Goal: Register for event/course

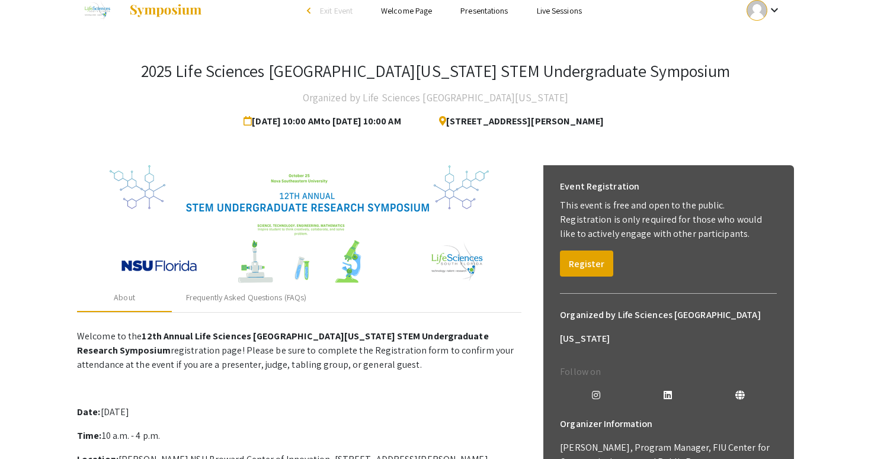
scroll to position [41, 0]
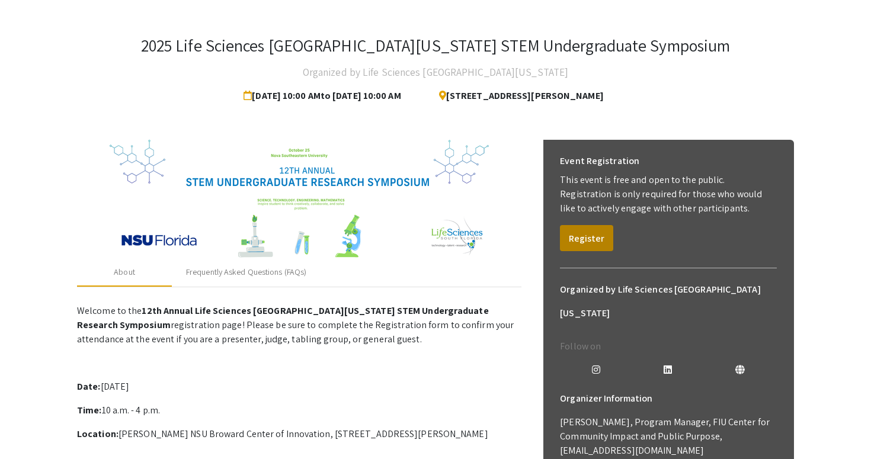
click at [581, 242] on button "Register" at bounding box center [586, 238] width 53 height 26
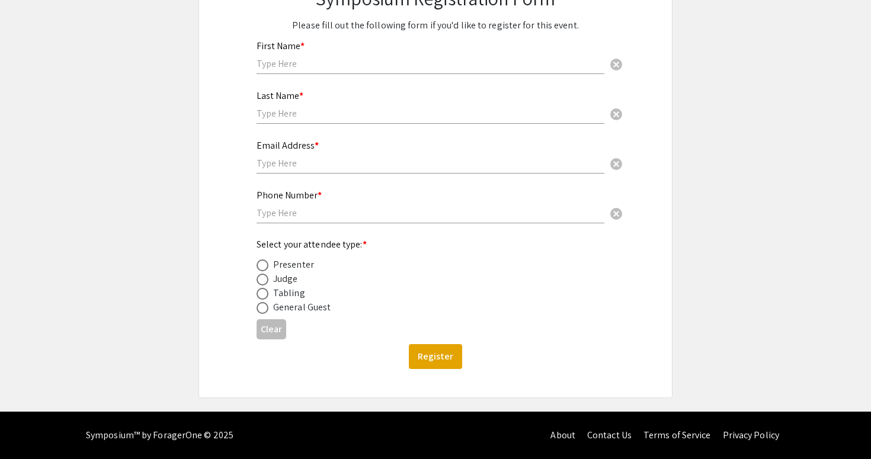
scroll to position [155, 0]
click at [278, 259] on div "Presenter" at bounding box center [293, 265] width 41 height 14
click at [269, 260] on label at bounding box center [264, 265] width 17 height 12
click at [268, 260] on input "radio" at bounding box center [262, 265] width 12 height 12
radio input "true"
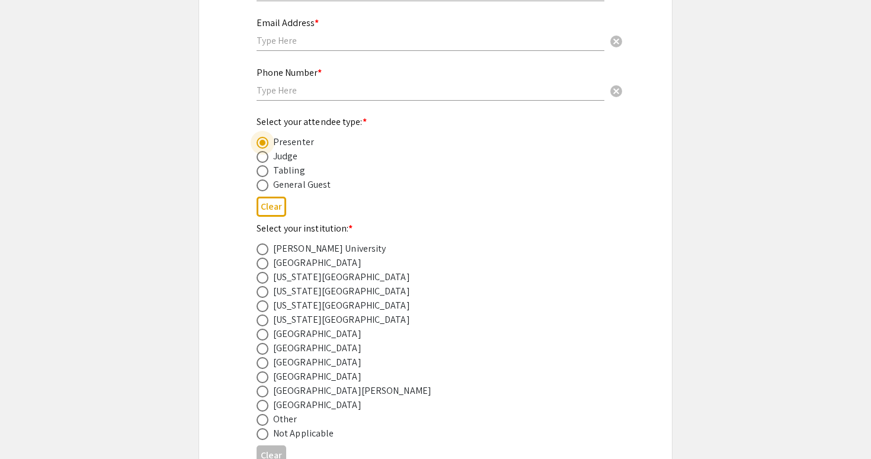
scroll to position [282, 0]
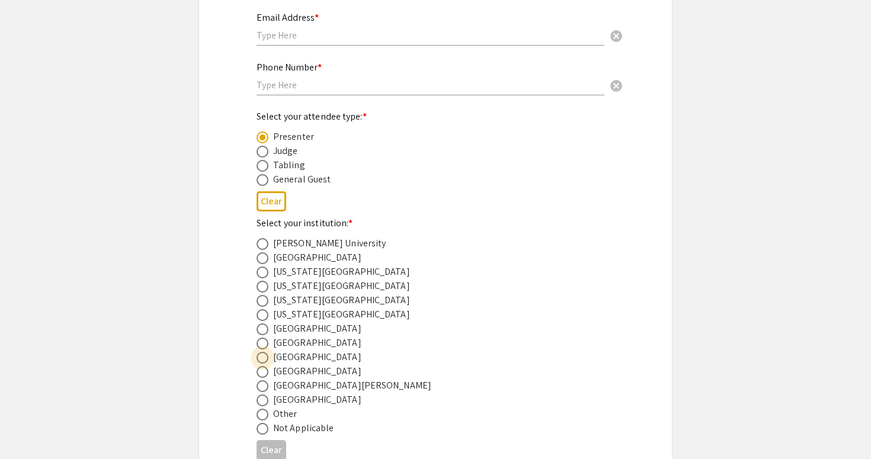
click at [262, 359] on span at bounding box center [262, 358] width 12 height 12
click at [262, 359] on input "radio" at bounding box center [262, 358] width 12 height 12
radio input "true"
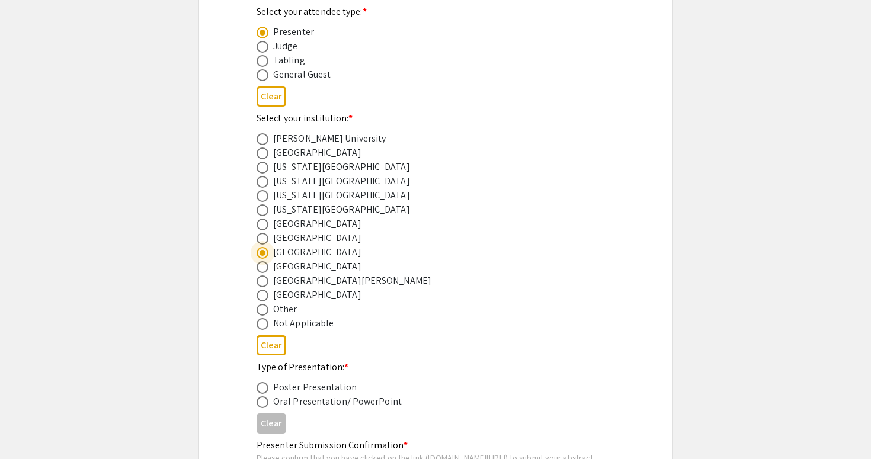
scroll to position [431, 0]
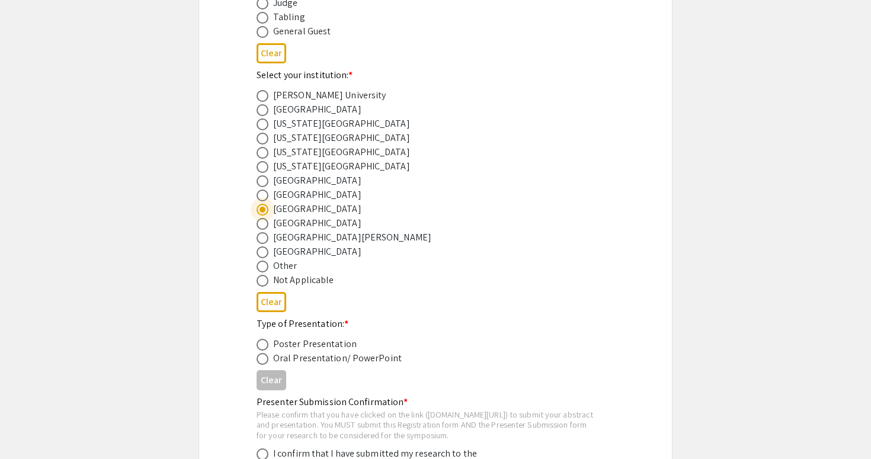
click at [256, 341] on div "2025 Life Sciences South Florida STEM Undergraduate Symposium Registration Form…" at bounding box center [435, 111] width 415 height 949
click at [256, 346] on span at bounding box center [262, 345] width 12 height 12
click at [256, 346] on input "radio" at bounding box center [262, 345] width 12 height 12
radio input "true"
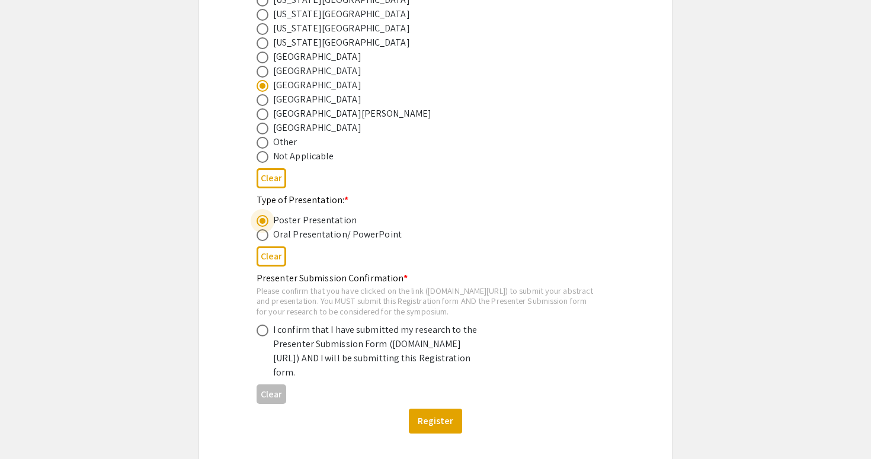
scroll to position [557, 0]
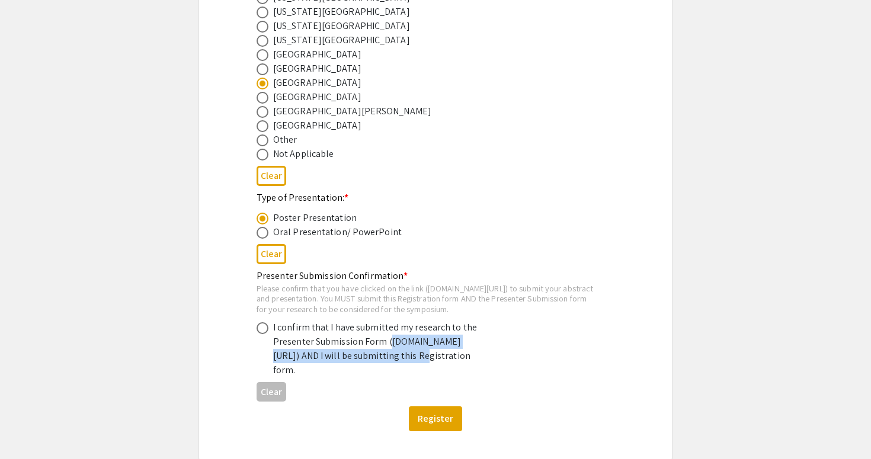
drag, startPoint x: 277, startPoint y: 362, endPoint x: 309, endPoint y: 375, distance: 34.5
click at [309, 375] on div "I confirm that I have submitted my research to the Presenter Submission Form (s…" at bounding box center [376, 348] width 207 height 57
drag, startPoint x: 312, startPoint y: 377, endPoint x: 275, endPoint y: 364, distance: 38.8
click at [275, 364] on div "I confirm that I have submitted my research to the Presenter Submission Form (s…" at bounding box center [376, 348] width 207 height 57
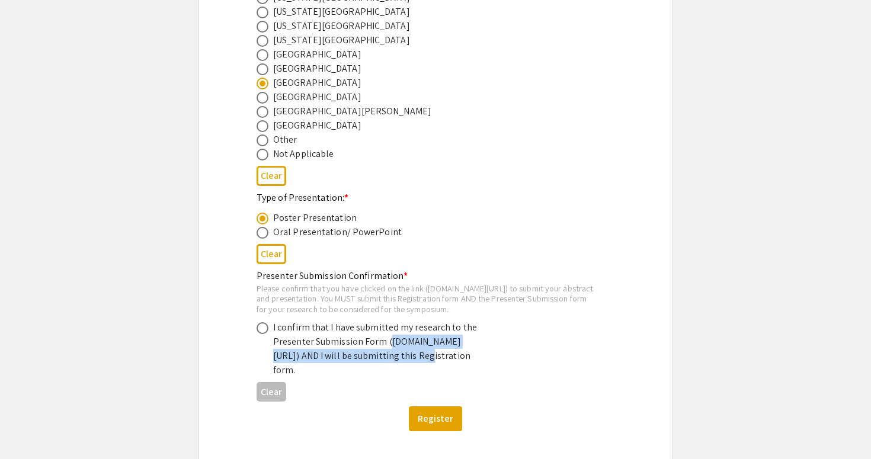
copy div "symposium.foragerone.com/lssfsymposium2025/submission"
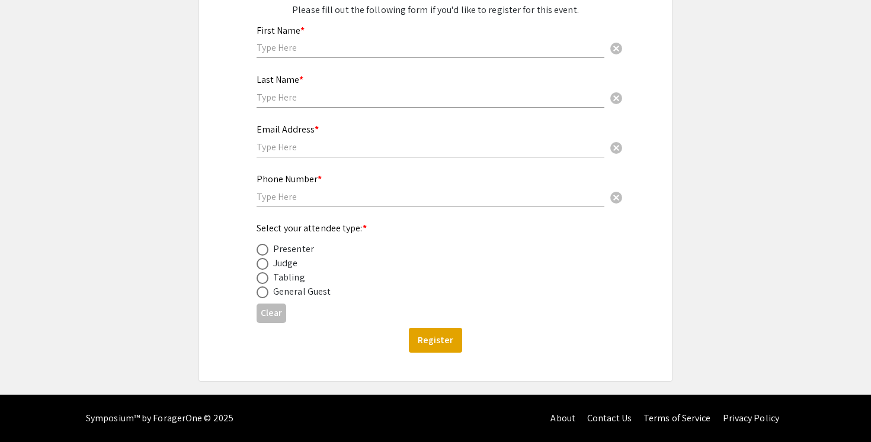
scroll to position [171, 0]
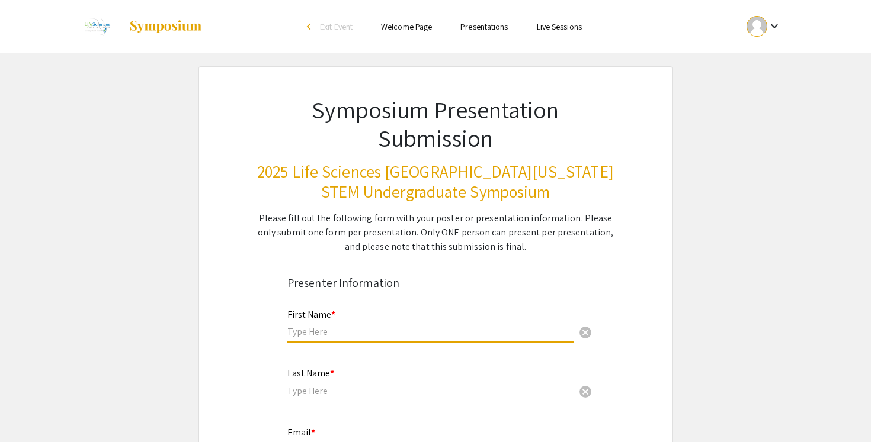
type input "a"
type input "[PERSON_NAME]"
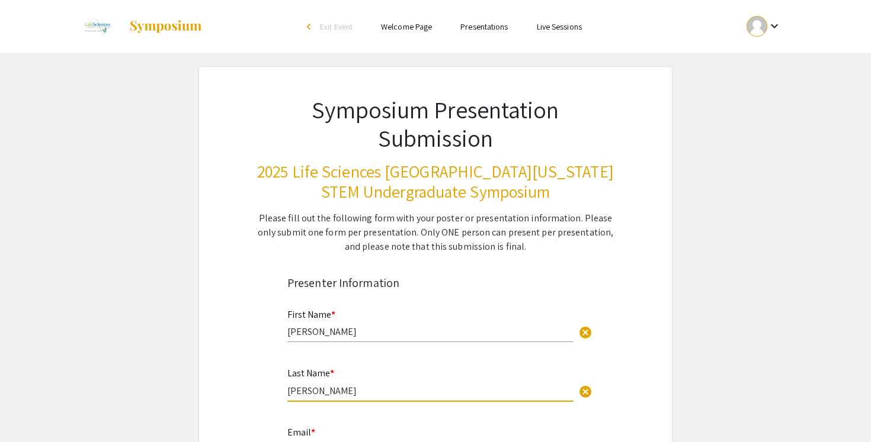
type input "[PERSON_NAME]"
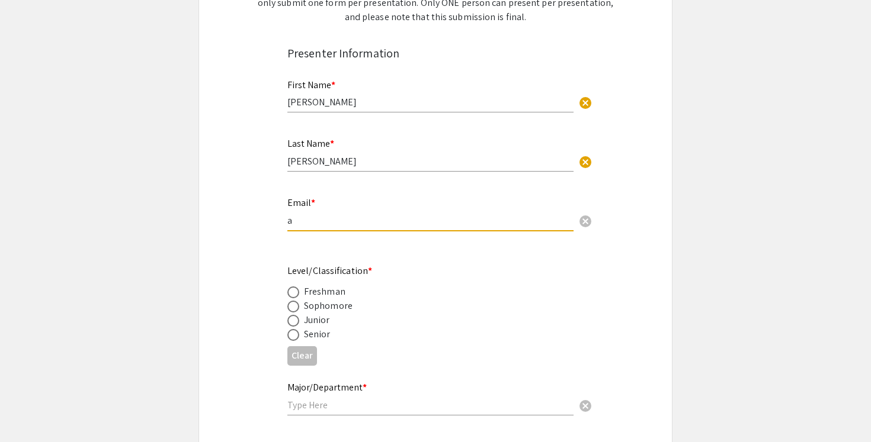
type input "as"
type input "[EMAIL_ADDRESS][DOMAIN_NAME]"
click at [316, 323] on div "Junior" at bounding box center [317, 320] width 26 height 14
click at [300, 320] on label at bounding box center [295, 321] width 17 height 12
click at [299, 320] on input "radio" at bounding box center [293, 321] width 12 height 12
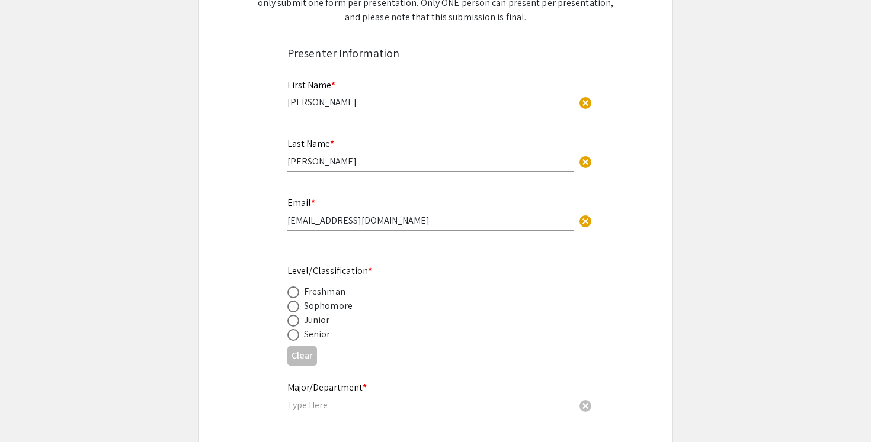
radio input "true"
click at [309, 382] on mat-label "Major/Department *" at bounding box center [326, 387] width 79 height 12
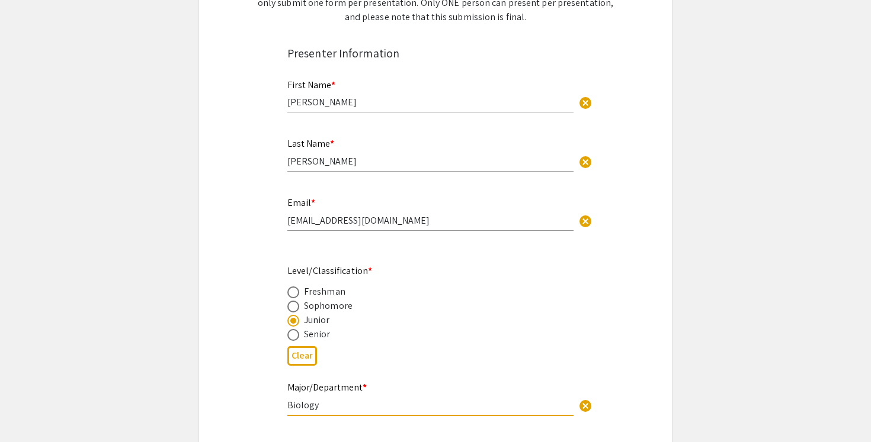
type input "Biology"
click at [515, 310] on div "Sophomore" at bounding box center [425, 306] width 277 height 14
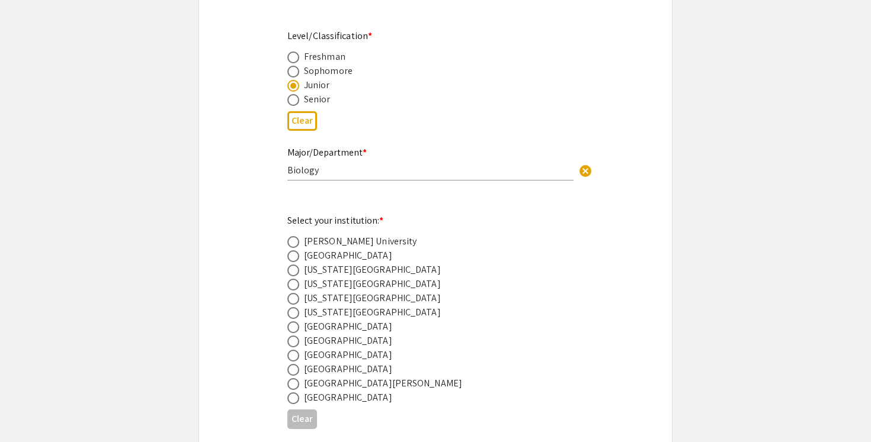
scroll to position [480, 0]
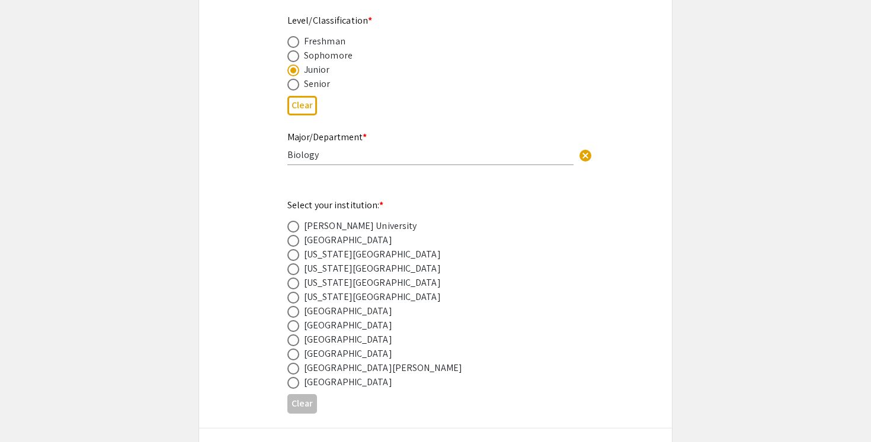
click at [292, 336] on span at bounding box center [293, 341] width 12 height 12
click at [292, 336] on input "radio" at bounding box center [293, 341] width 12 height 12
radio input "true"
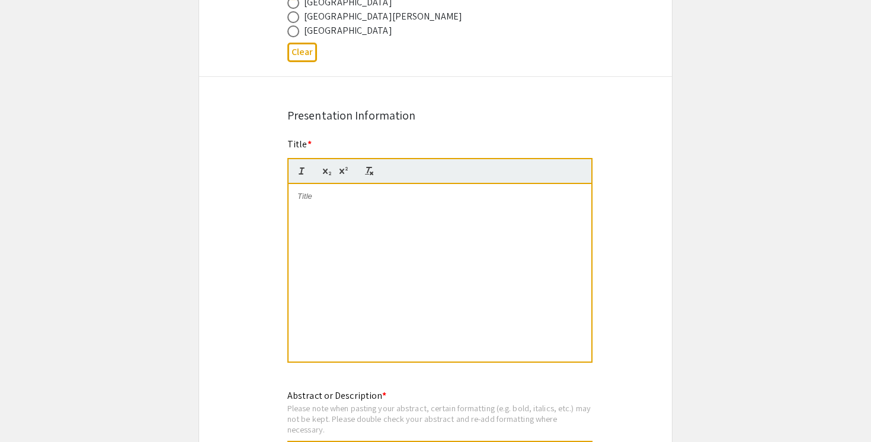
scroll to position [835, 0]
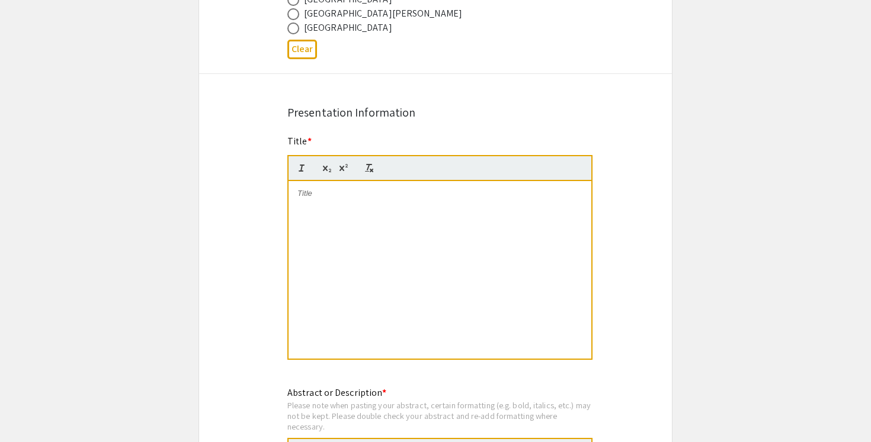
click at [458, 339] on div at bounding box center [439, 270] width 303 height 178
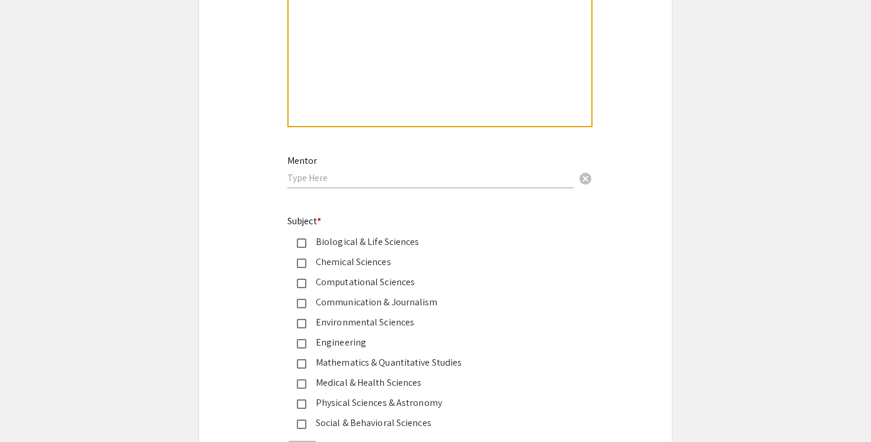
scroll to position [1355, 0]
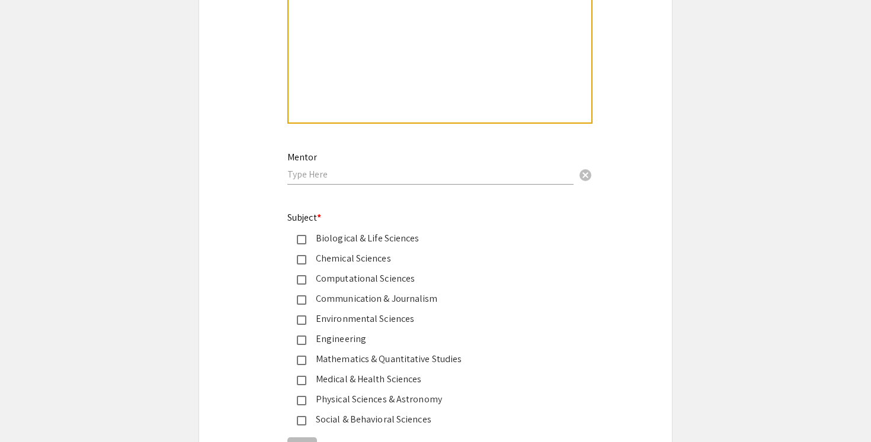
click at [303, 245] on mat-pseudo-checkbox at bounding box center [301, 239] width 9 height 9
click at [302, 336] on div "Engineering" at bounding box center [425, 339] width 277 height 14
click at [299, 377] on mat-pseudo-checkbox at bounding box center [301, 380] width 9 height 9
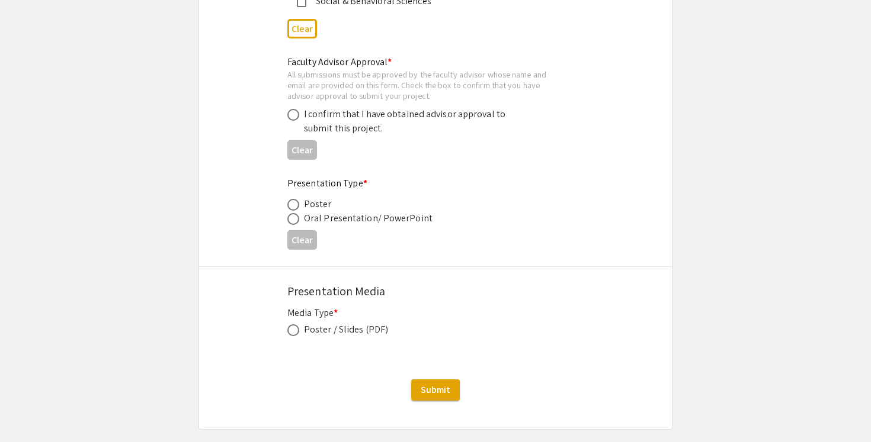
scroll to position [1775, 0]
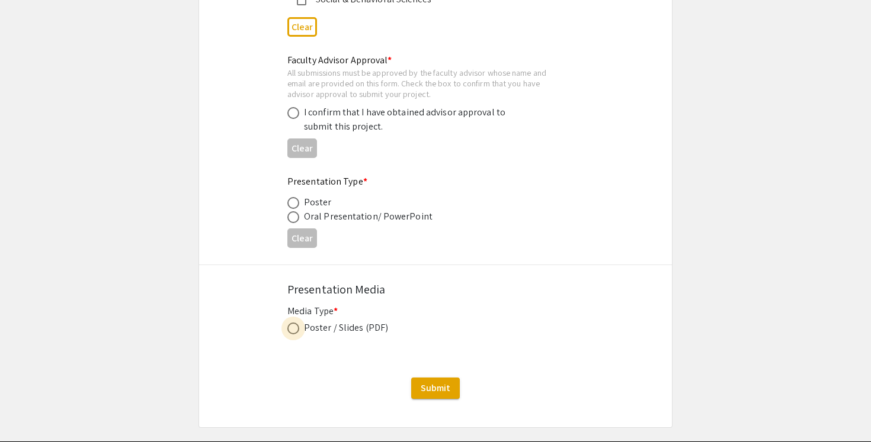
click at [298, 328] on span at bounding box center [293, 329] width 12 height 12
click at [298, 328] on input "radio" at bounding box center [293, 329] width 12 height 12
radio input "true"
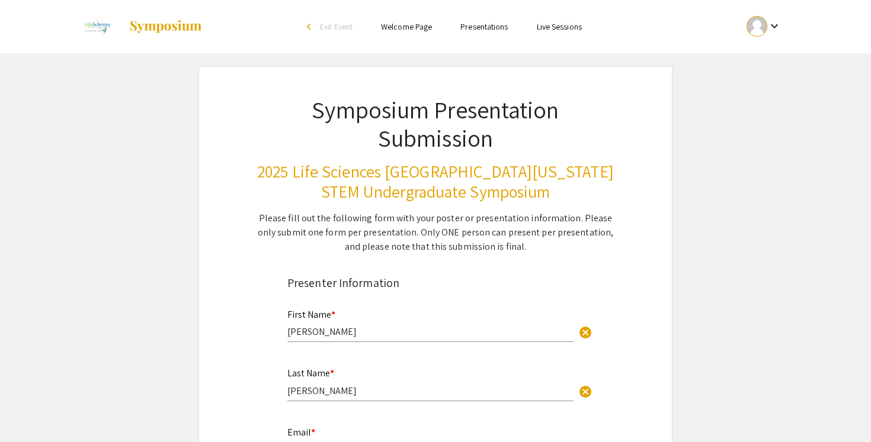
scroll to position [0, 0]
